Goal: Information Seeking & Learning: Compare options

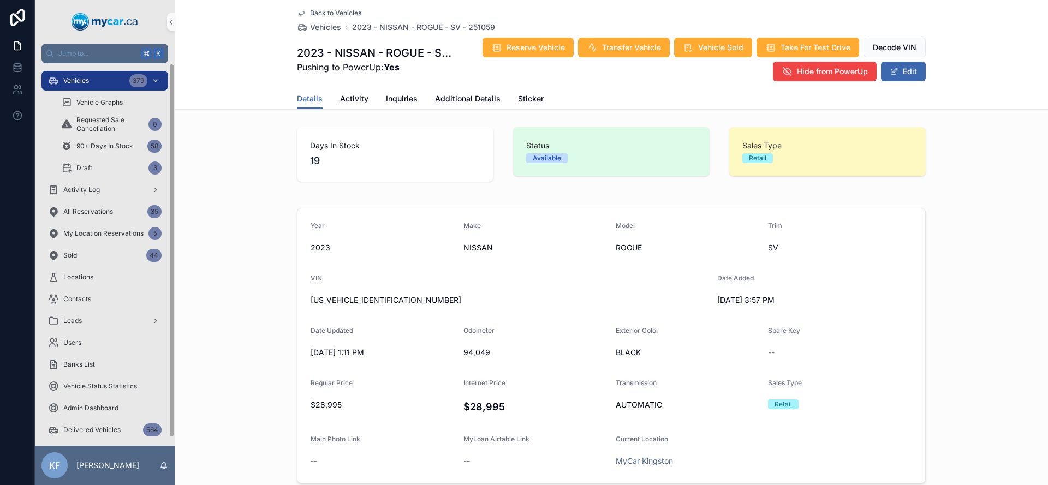
click at [90, 82] on div "Vehicles 379" at bounding box center [105, 80] width 114 height 17
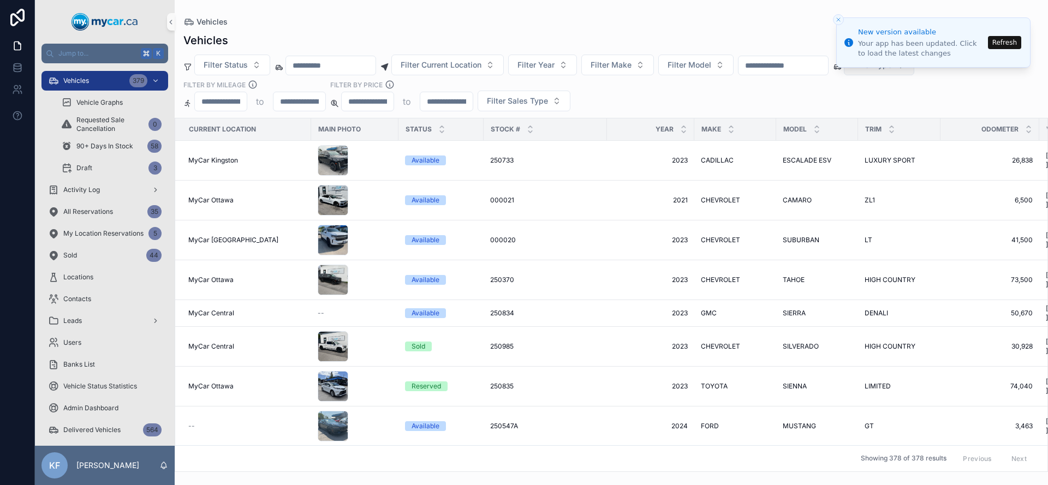
click at [892, 68] on span "Filter Type" at bounding box center [872, 65] width 39 height 11
click at [869, 156] on div "Van" at bounding box center [906, 161] width 131 height 17
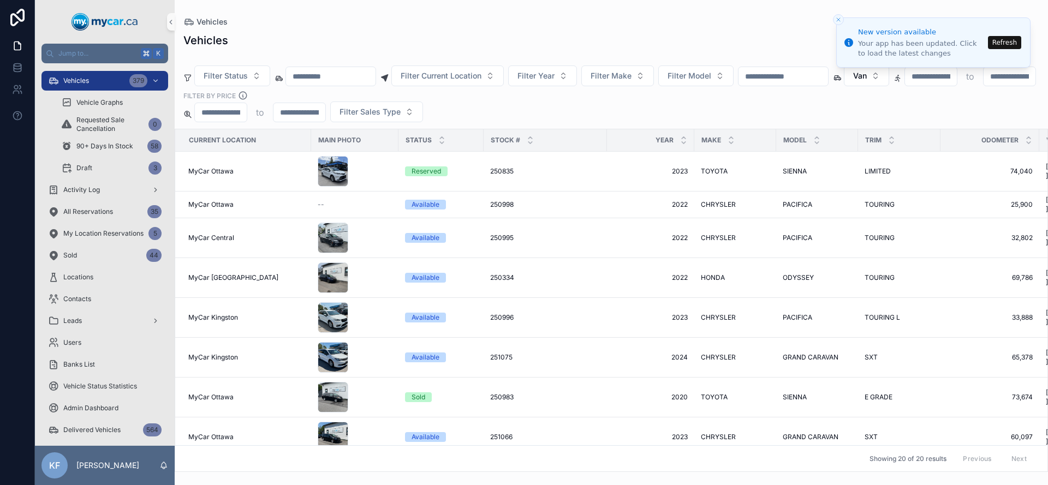
click at [670, 97] on div "Filter Status Filter Current Location Filter Year Filter Make Filter Model Van …" at bounding box center [612, 89] width 874 height 68
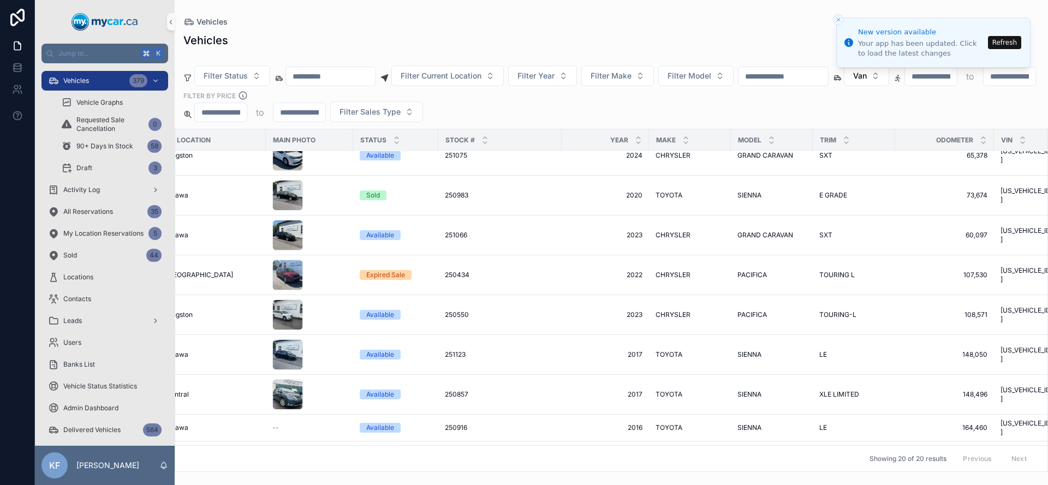
scroll to position [202, 25]
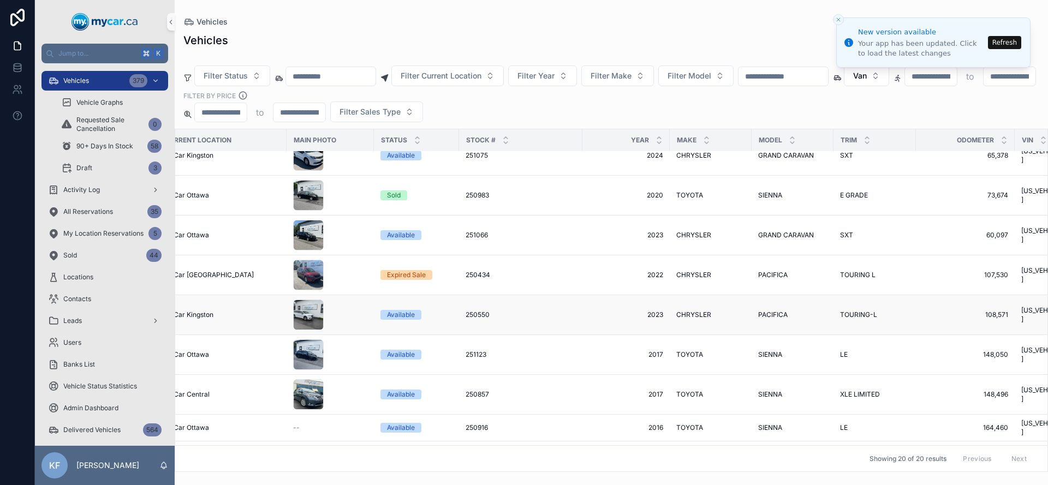
click at [208, 311] on span "MyCar Kingston" at bounding box center [189, 315] width 50 height 9
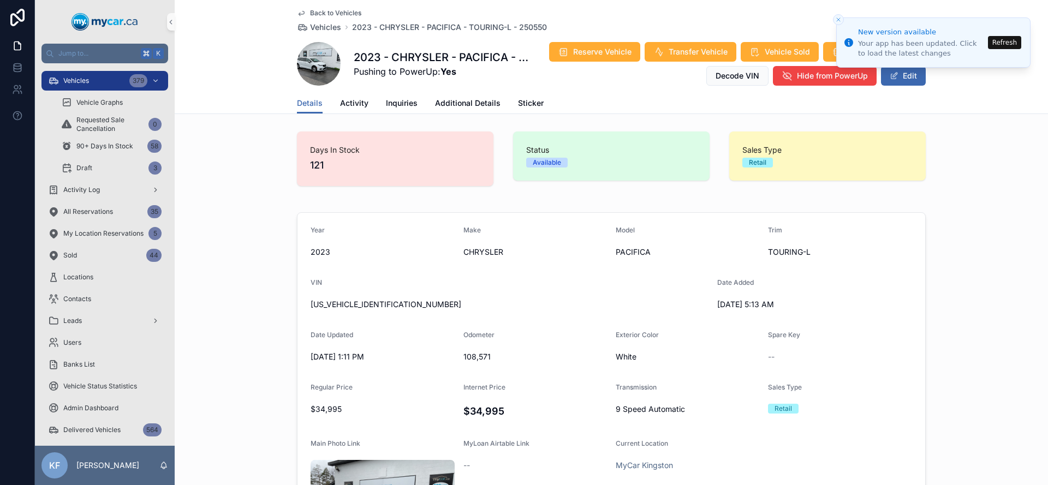
click at [346, 304] on span "[US_VEHICLE_IDENTIFICATION_NUMBER]" at bounding box center [510, 304] width 398 height 11
copy span "[US_VEHICLE_IDENTIFICATION_NUMBER]"
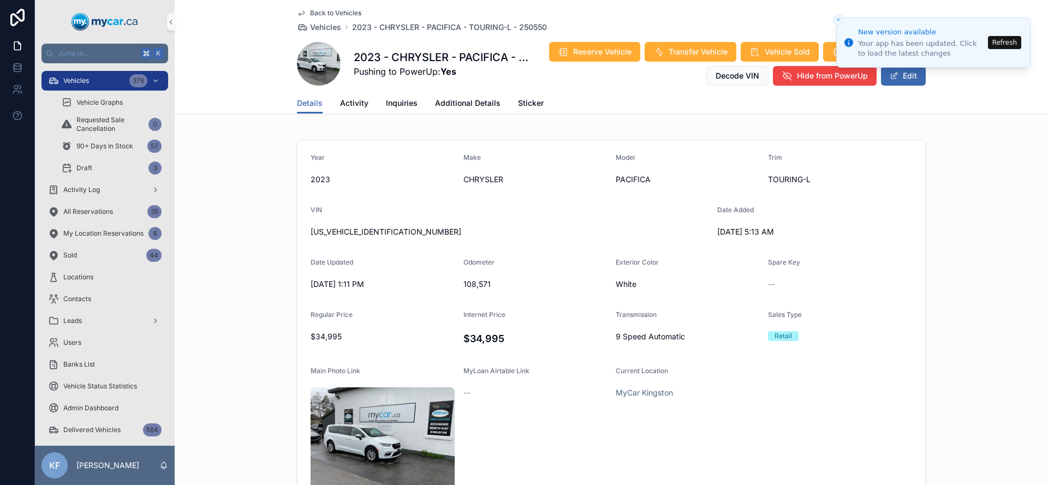
scroll to position [75, 0]
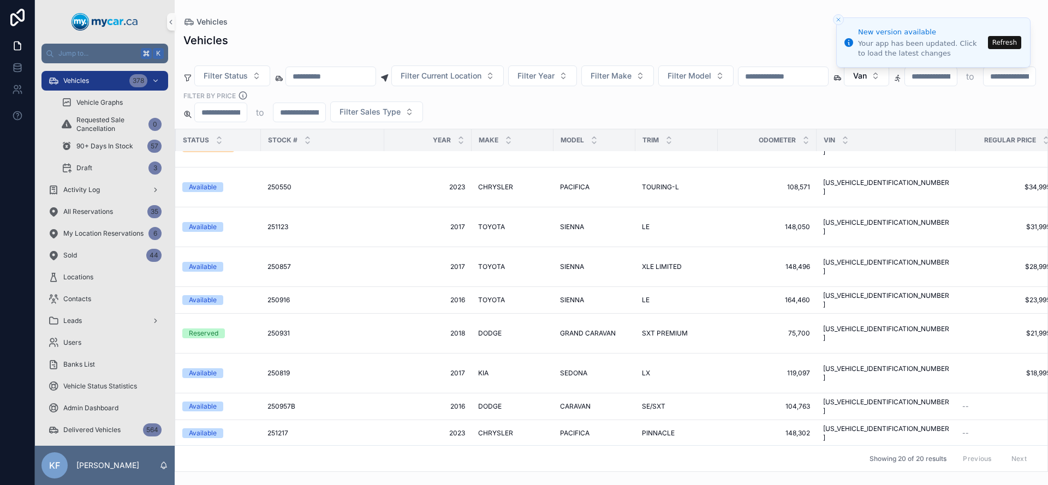
scroll to position [330, 208]
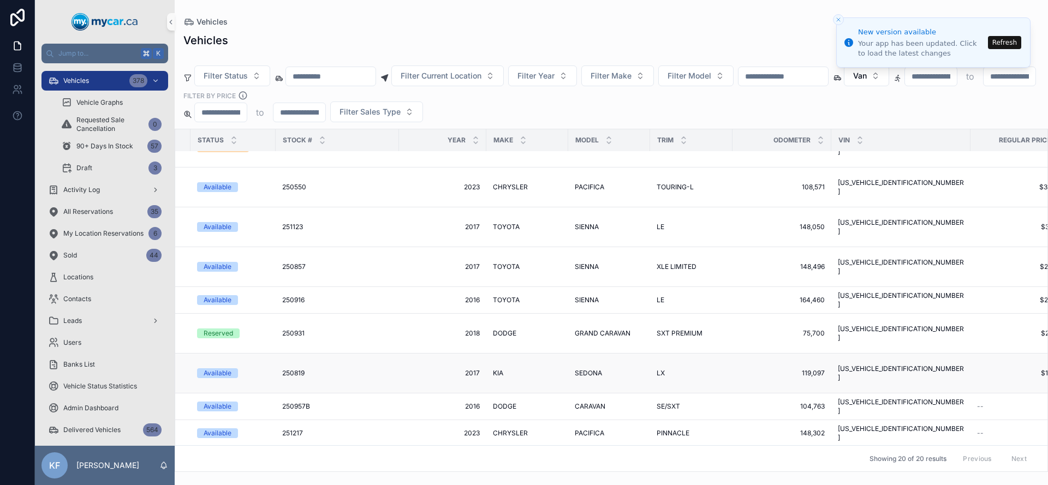
click at [229, 369] on div "Available" at bounding box center [218, 374] width 28 height 10
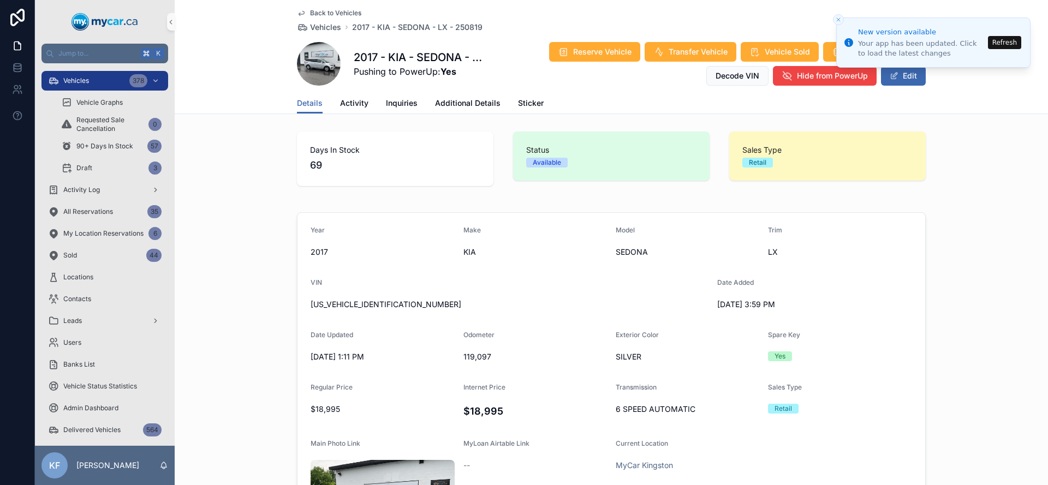
click at [343, 307] on span "[US_VEHICLE_IDENTIFICATION_NUMBER]" at bounding box center [510, 304] width 398 height 11
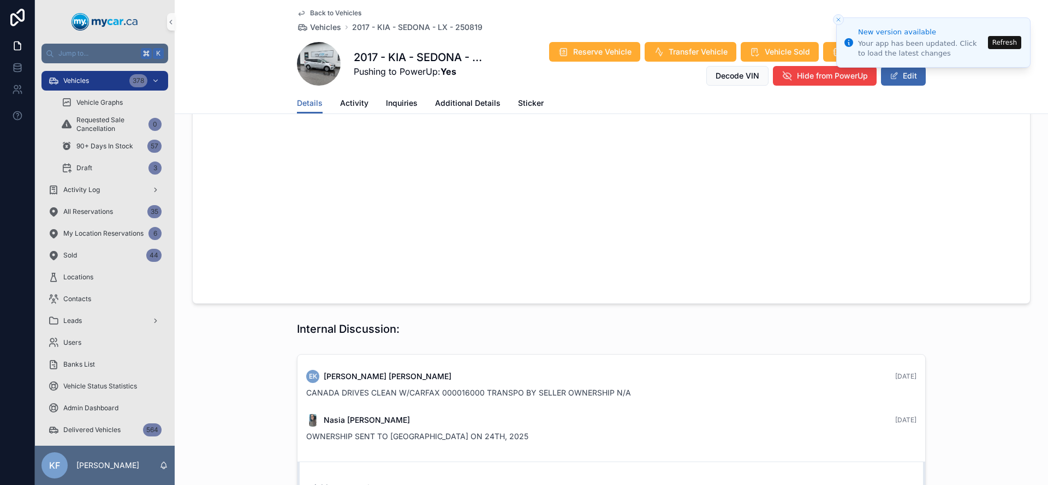
scroll to position [164, 0]
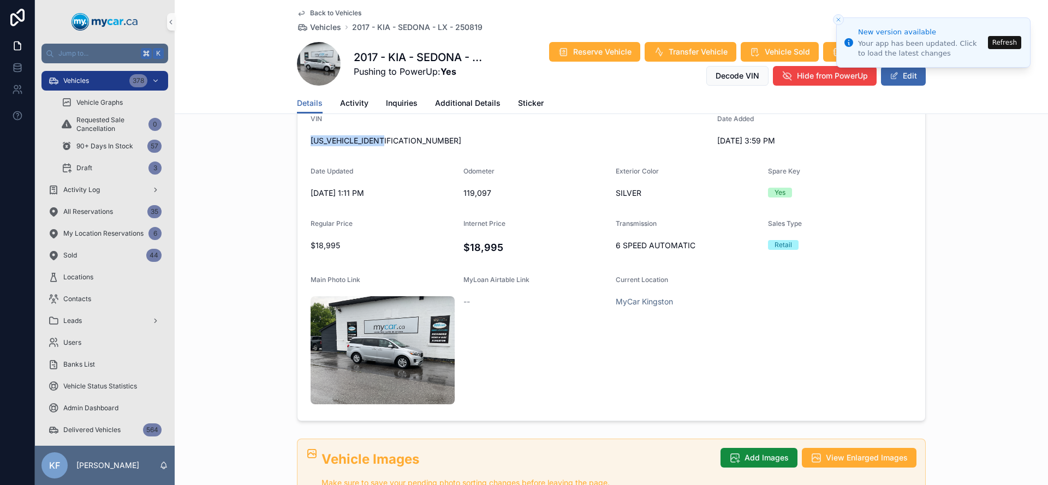
copy span "[US_VEHICLE_IDENTIFICATION_NUMBER]"
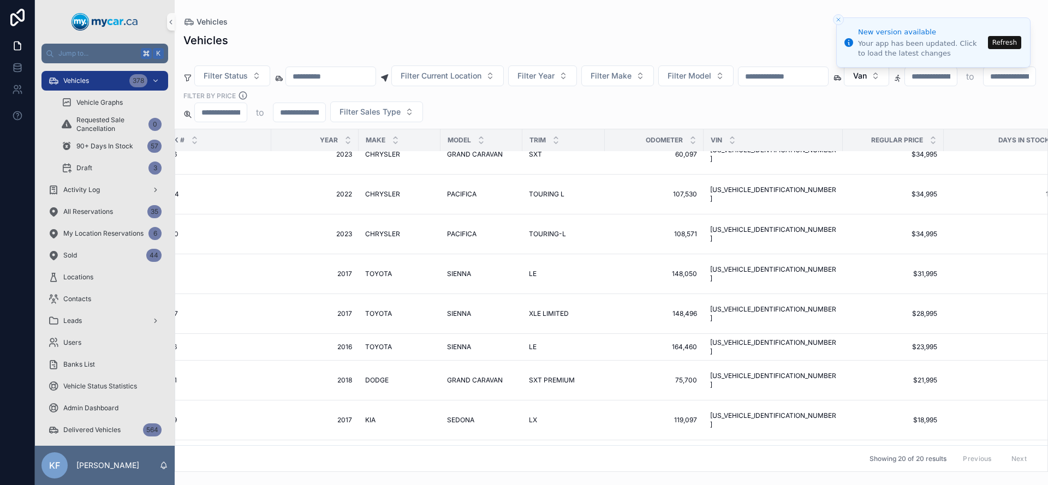
scroll to position [283, 359]
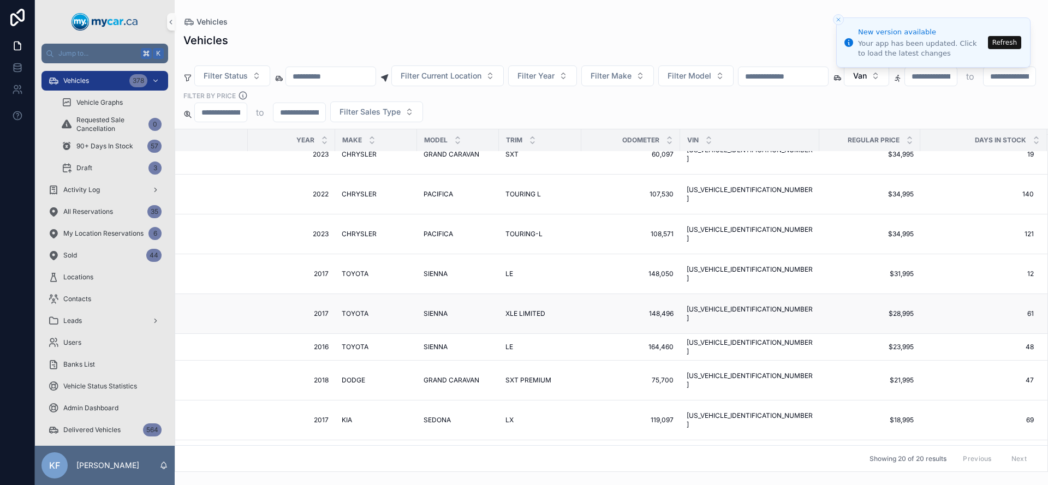
click at [346, 310] on span "TOYOTA" at bounding box center [355, 314] width 27 height 9
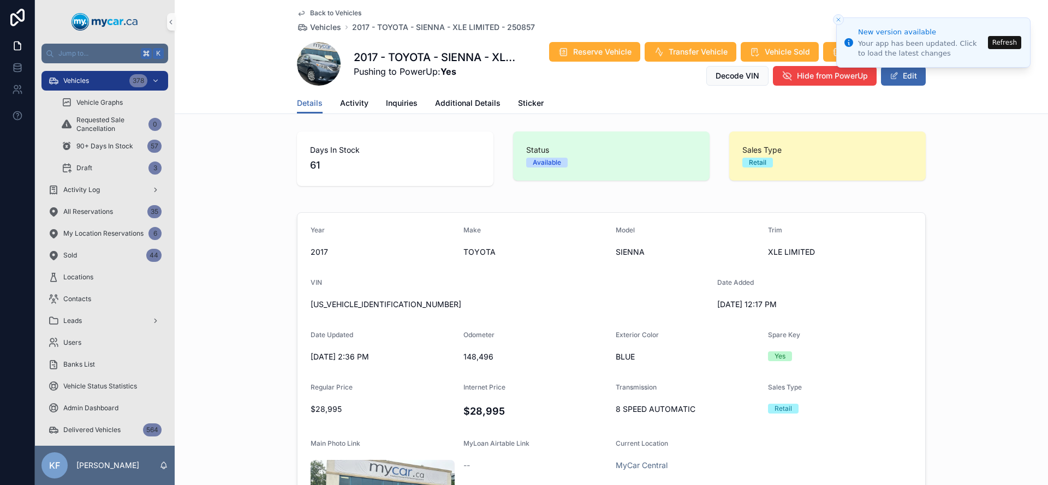
click at [331, 302] on span "[US_VEHICLE_IDENTIFICATION_NUMBER]" at bounding box center [510, 304] width 398 height 11
copy span "[US_VEHICLE_IDENTIFICATION_NUMBER]"
click at [85, 78] on span "Vehicles" at bounding box center [76, 80] width 26 height 9
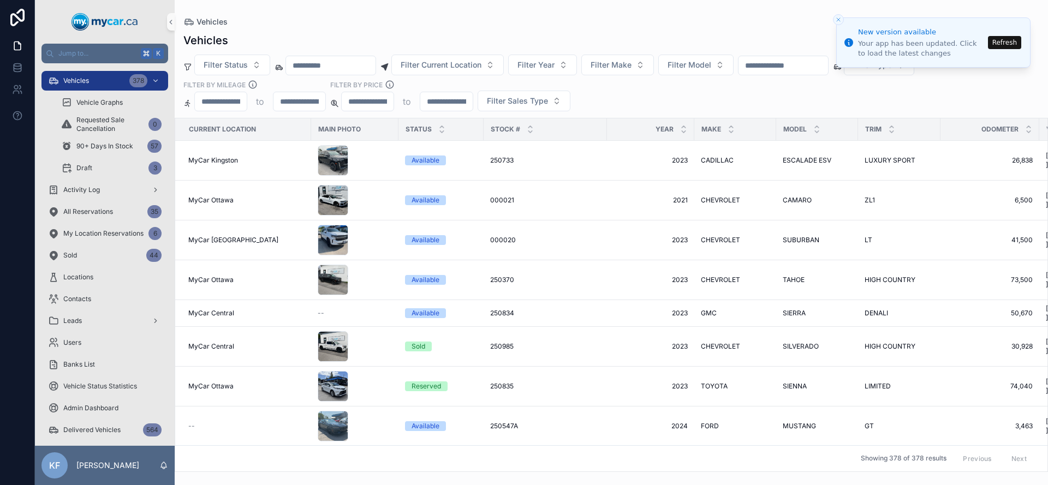
click at [996, 45] on button "Refresh" at bounding box center [1004, 42] width 33 height 13
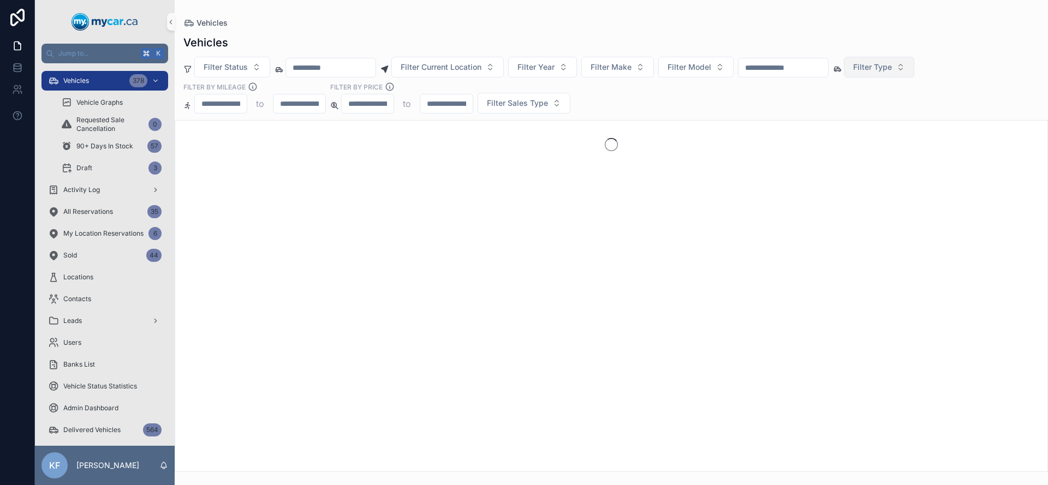
click at [892, 68] on span "Filter Type" at bounding box center [872, 67] width 39 height 11
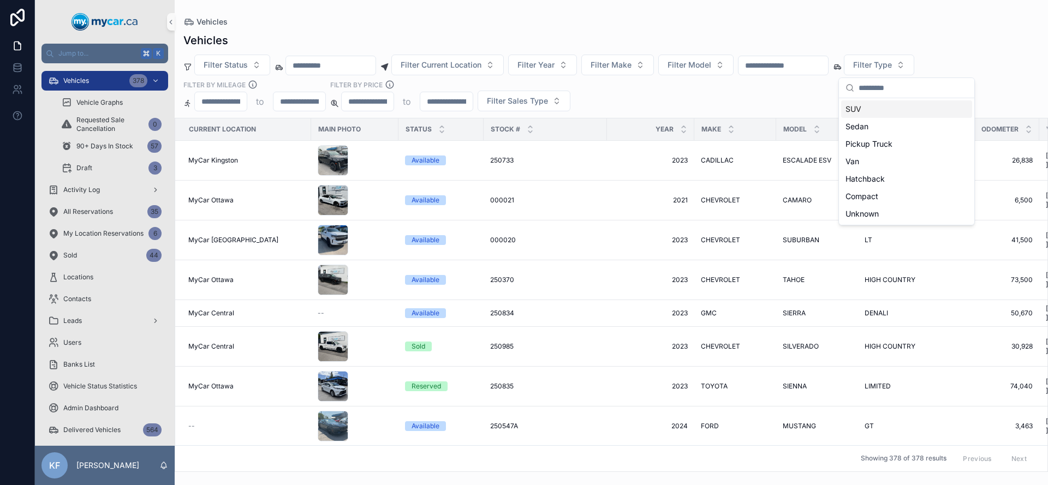
click at [725, 102] on div "Filter Status Filter Current Location Filter Year Filter Make Filter Model Filt…" at bounding box center [612, 83] width 874 height 57
click at [536, 98] on span "Filter Sales Type" at bounding box center [517, 101] width 61 height 11
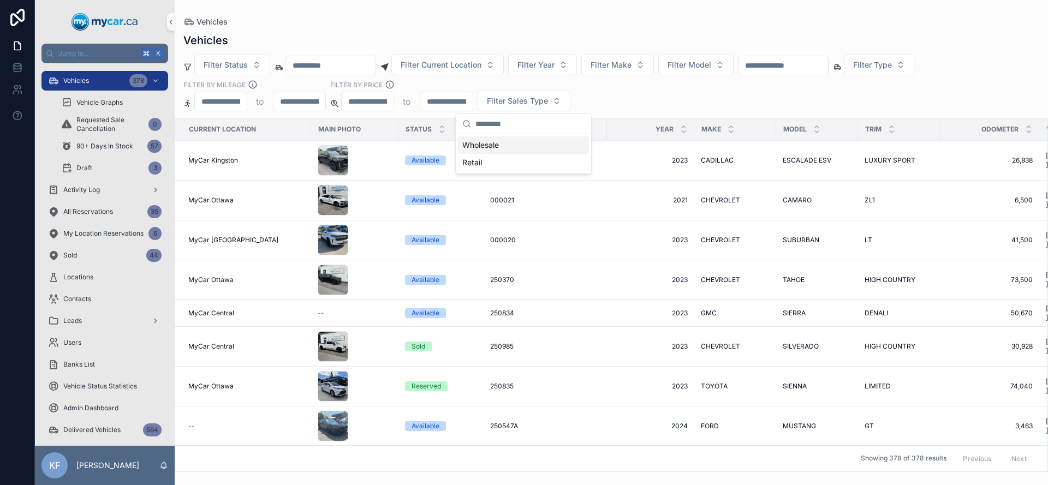
click at [500, 145] on div "Wholesale" at bounding box center [523, 144] width 131 height 17
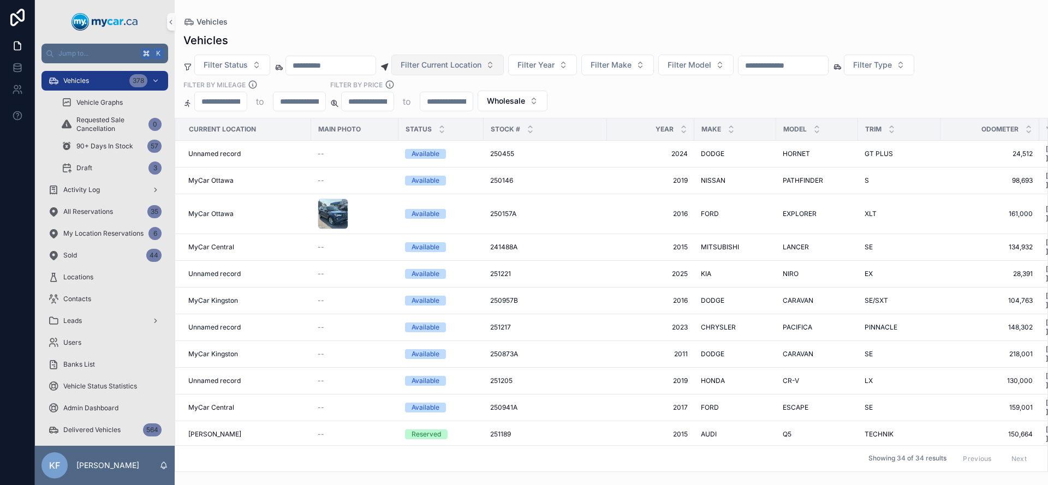
click at [461, 66] on span "Filter Current Location" at bounding box center [441, 65] width 81 height 11
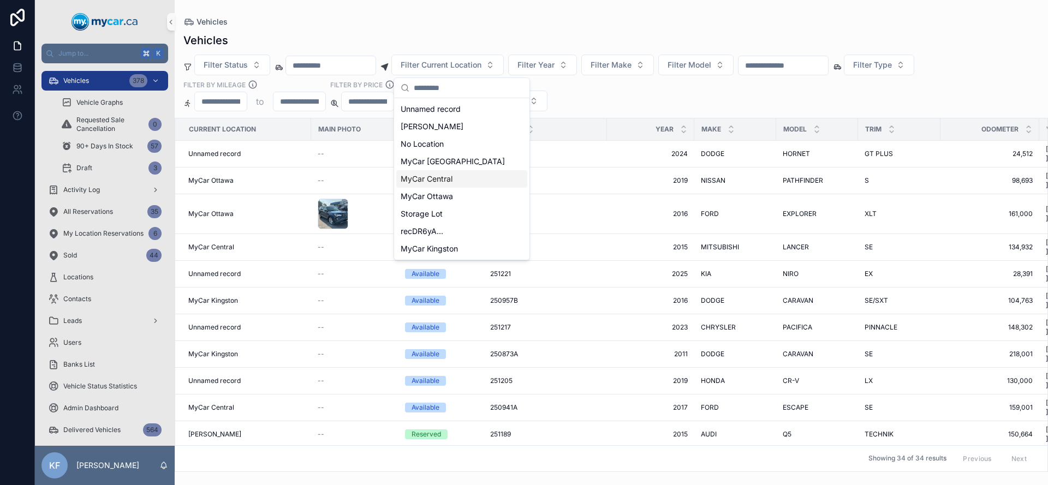
click at [449, 177] on span "MyCar Central" at bounding box center [427, 179] width 52 height 11
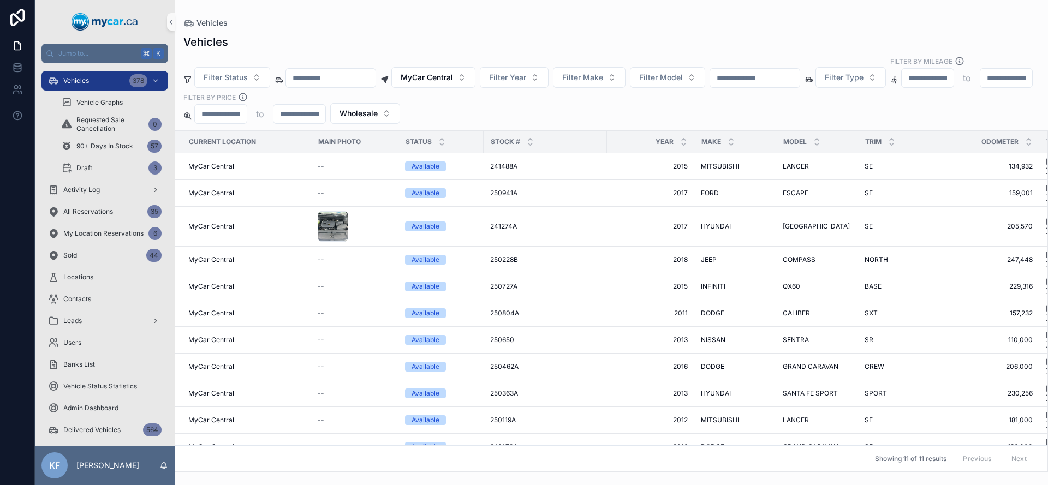
click at [675, 97] on div "Filter Status MyCar Central Filter Year Filter Make Filter Model Filter Type Fi…" at bounding box center [612, 90] width 874 height 68
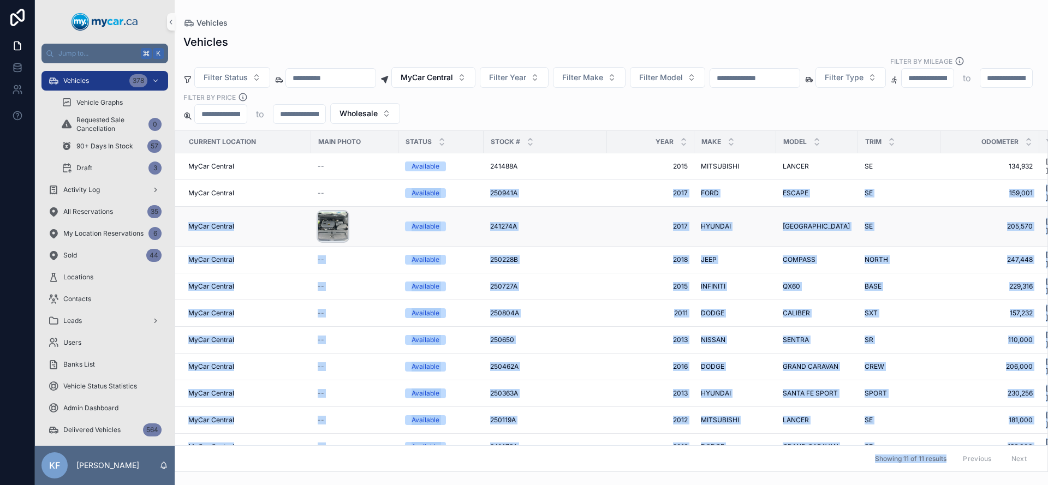
drag, startPoint x: 795, startPoint y: 422, endPoint x: 336, endPoint y: 192, distance: 513.7
click at [324, 172] on div "Current Location Main Photo Status Stock # Year Make Model Trim Odometer VIN Re…" at bounding box center [611, 301] width 872 height 341
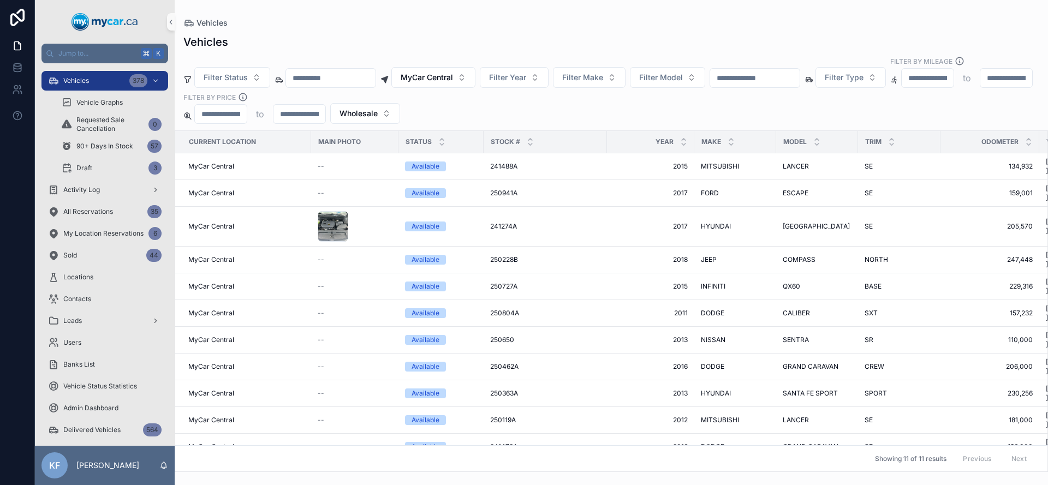
click at [543, 409] on div "Current Location Main Photo Status Stock # Year Make Model Trim Odometer VIN Re…" at bounding box center [611, 301] width 872 height 341
